Goal: Navigation & Orientation: Find specific page/section

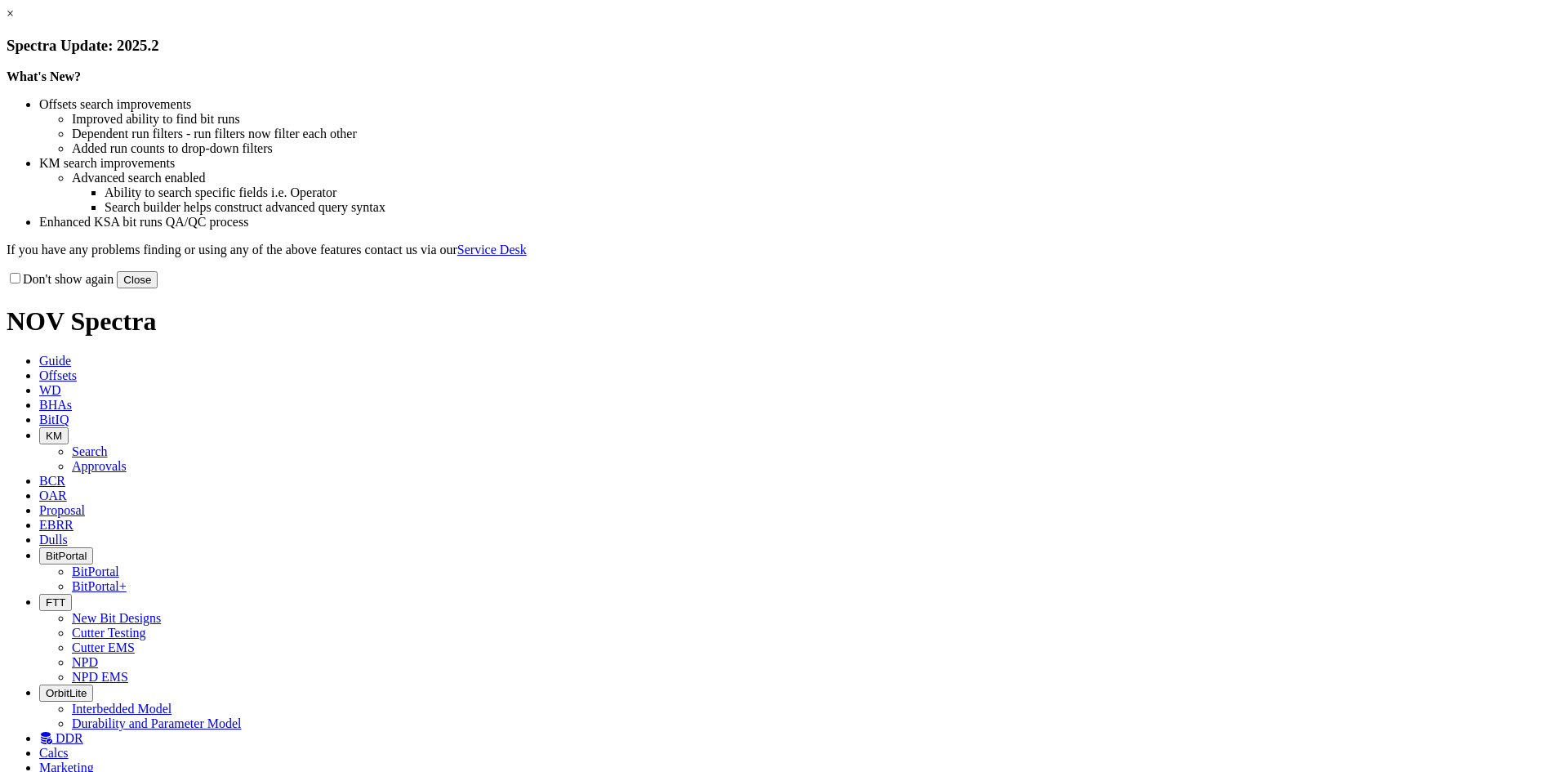
click at [157, 288] on button "Close" at bounding box center [138, 280] width 41 height 18
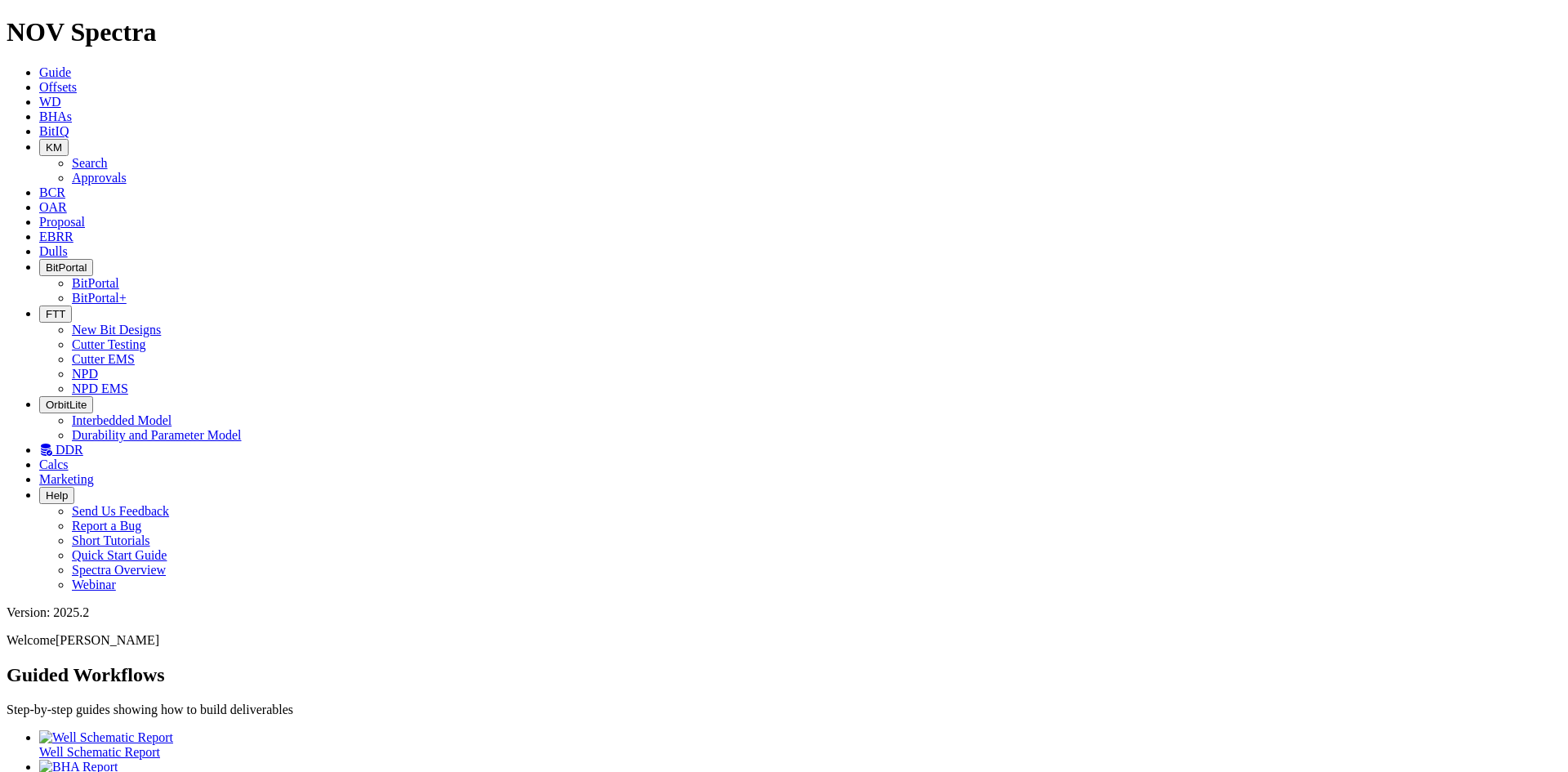
click at [72, 306] on button "FTT" at bounding box center [55, 315] width 32 height 18
click at [53, 443] on icon at bounding box center [45, 450] width 13 height 14
click at [39, 124] on icon at bounding box center [39, 131] width 0 height 14
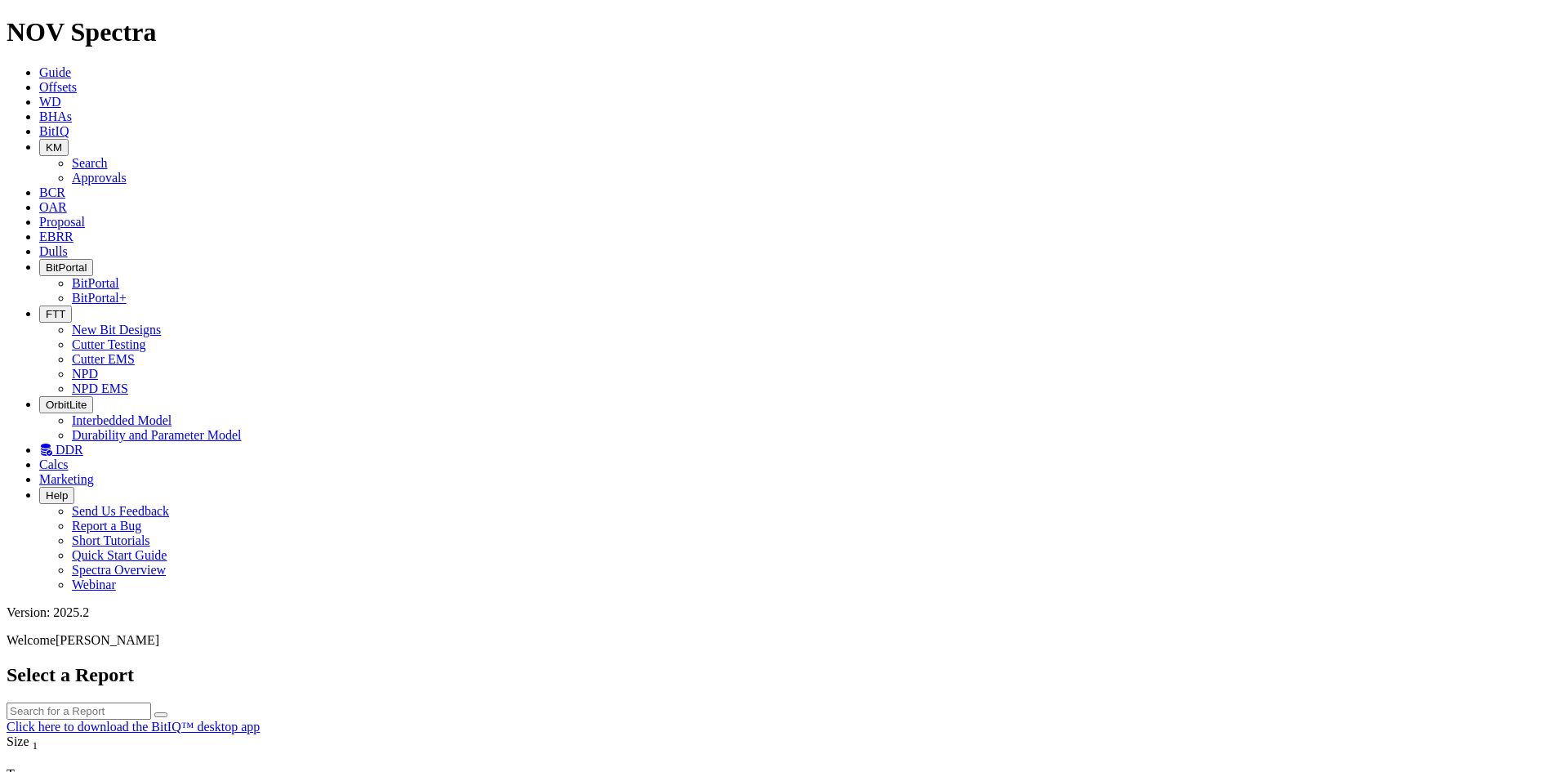
click at [46, 142] on icon "button" at bounding box center [46, 148] width 0 height 13
click at [107, 156] on link "Search" at bounding box center [90, 163] width 36 height 14
click at [161, 771] on icon "button" at bounding box center [161, 780] width 0 height 0
type input "[DATE]"
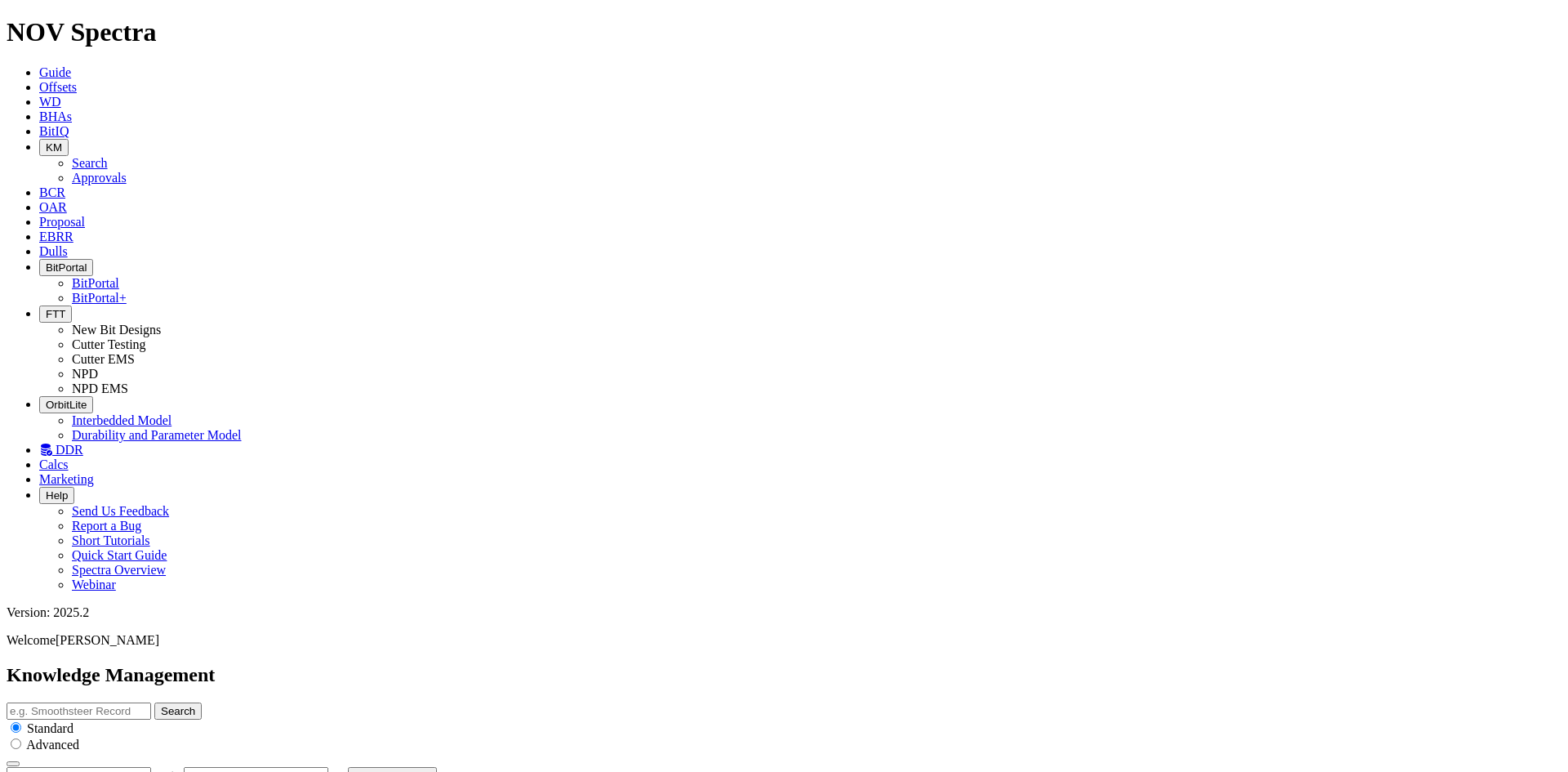
click at [1153, 771] on div at bounding box center [784, 785] width 1555 height 0
click at [63, 142] on span "KM" at bounding box center [54, 148] width 17 height 13
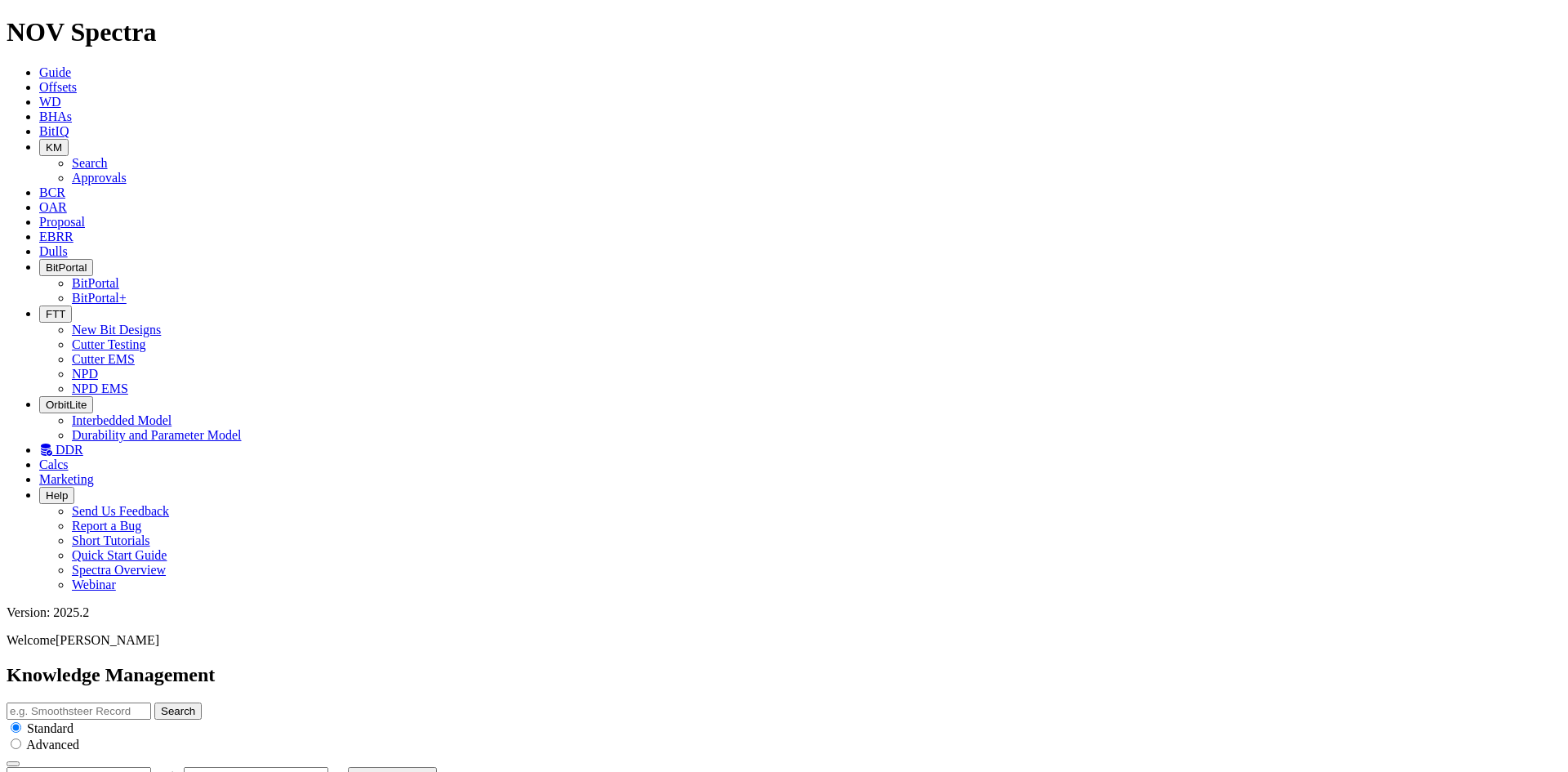
click at [127, 171] on link "Approvals" at bounding box center [100, 178] width 55 height 14
click at [39, 215] on icon at bounding box center [39, 222] width 0 height 14
click at [73, 230] on link "EBRR" at bounding box center [56, 236] width 34 height 14
click at [39, 244] on icon at bounding box center [39, 251] width 0 height 14
click at [67, 200] on link "OAR" at bounding box center [53, 207] width 27 height 14
